Goal: Information Seeking & Learning: Understand process/instructions

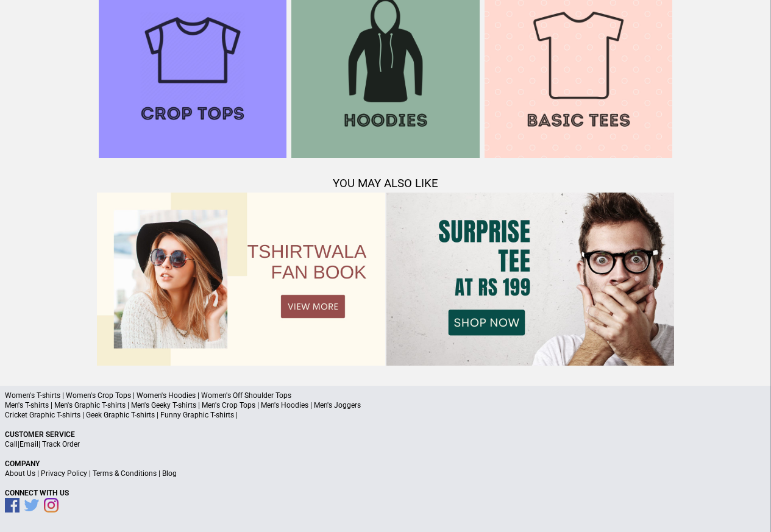
scroll to position [1177, 0]
click at [116, 475] on link "Terms & Conditions" at bounding box center [125, 474] width 64 height 9
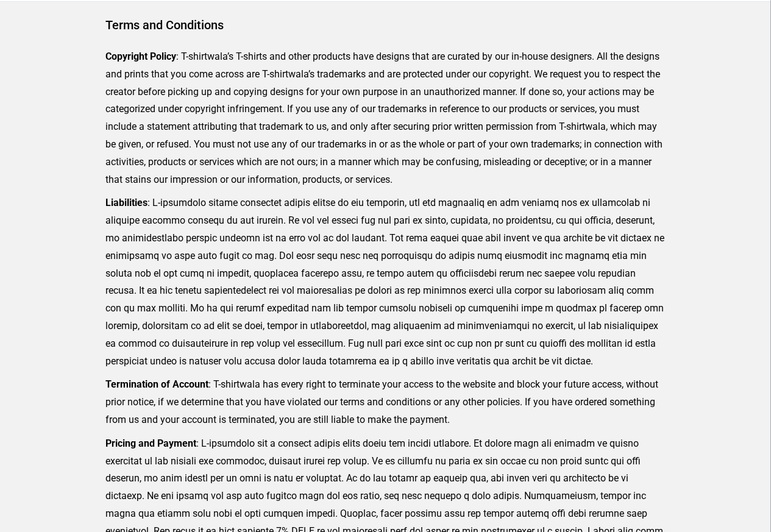
scroll to position [299, 0]
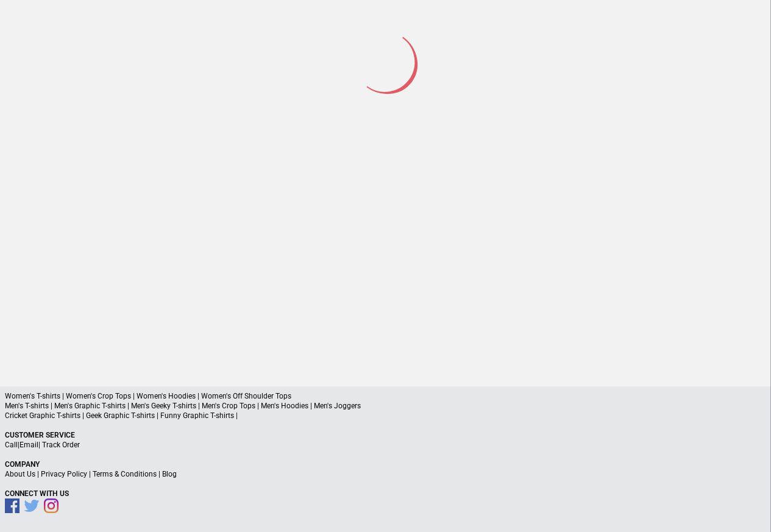
scroll to position [57, 0]
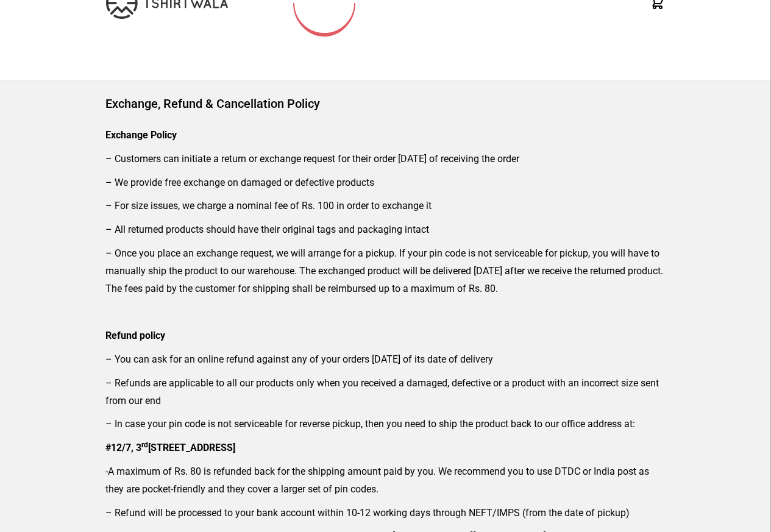
scroll to position [146, 0]
